Goal: Navigation & Orientation: Find specific page/section

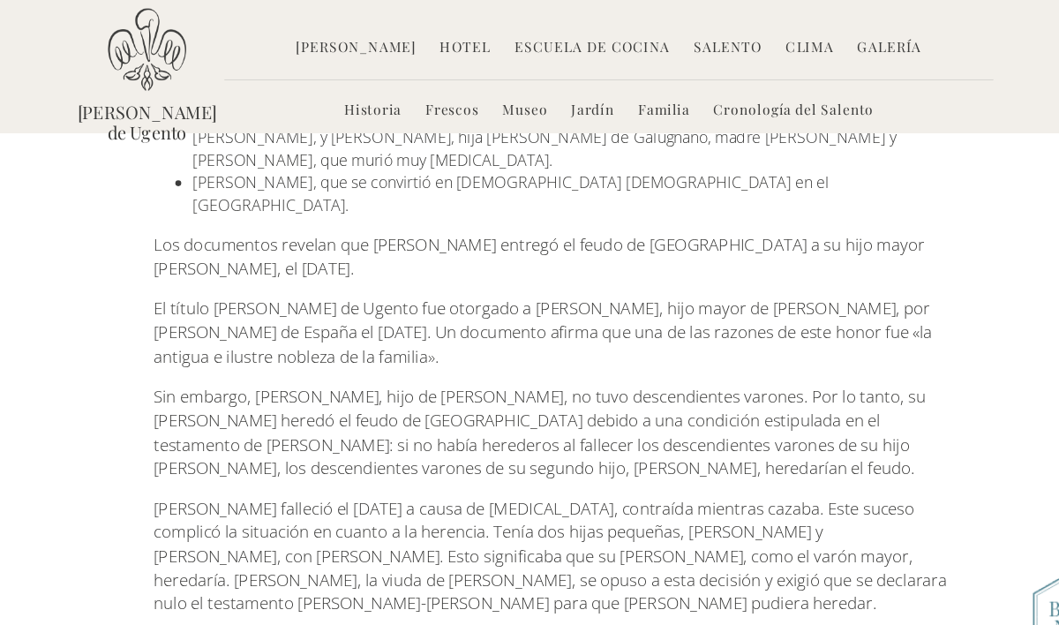
scroll to position [1124, 0]
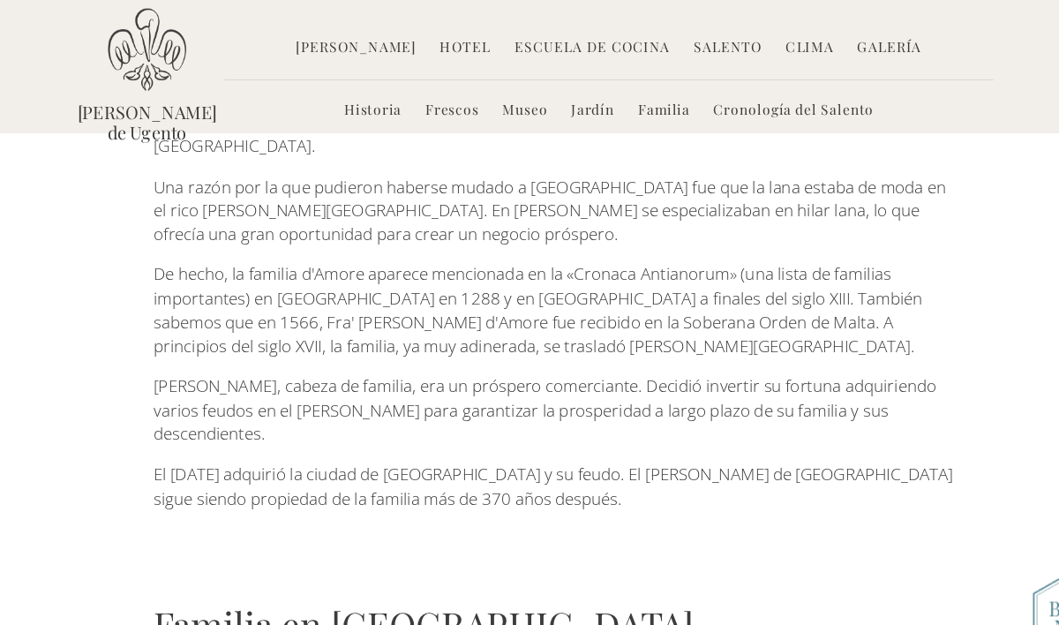
click at [445, 49] on font "Hotel" at bounding box center [450, 42] width 46 height 17
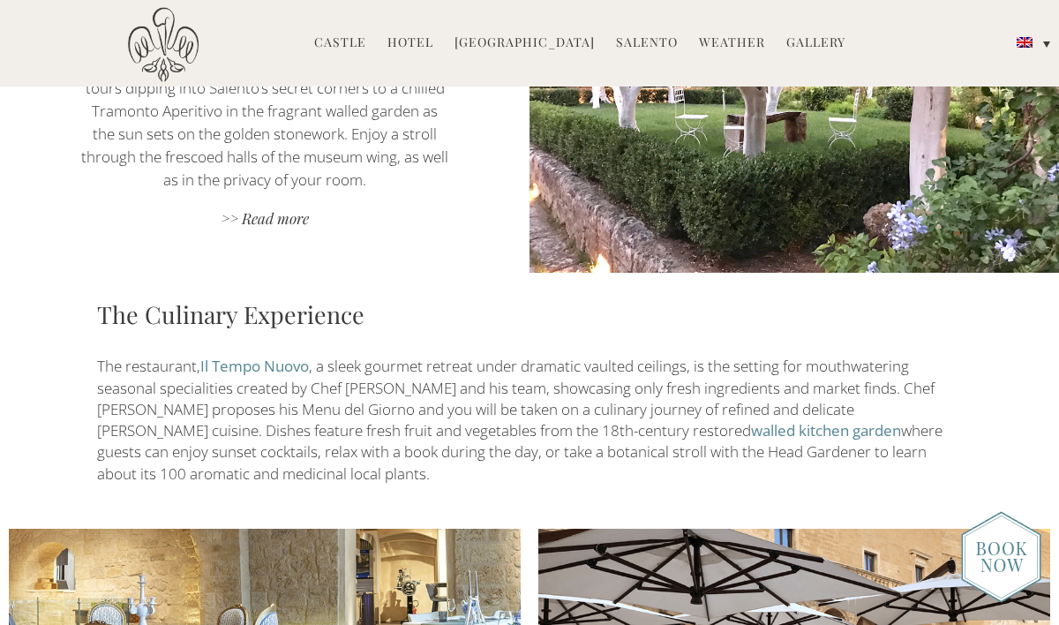
scroll to position [2018, 0]
